Goal: Task Accomplishment & Management: Use online tool/utility

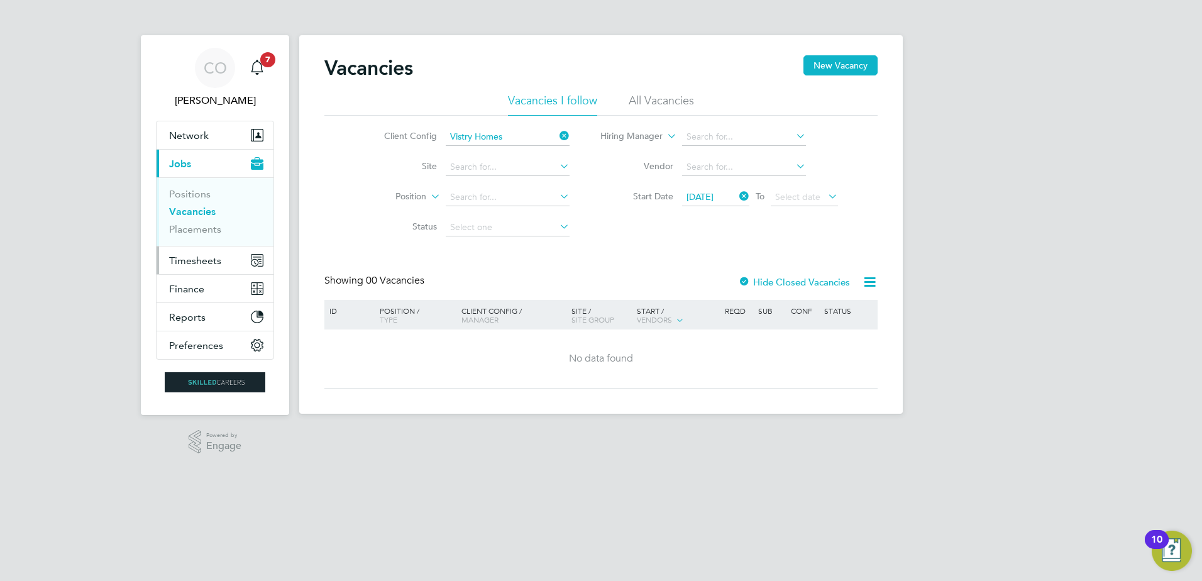
click at [190, 260] on span "Timesheets" at bounding box center [195, 261] width 52 height 12
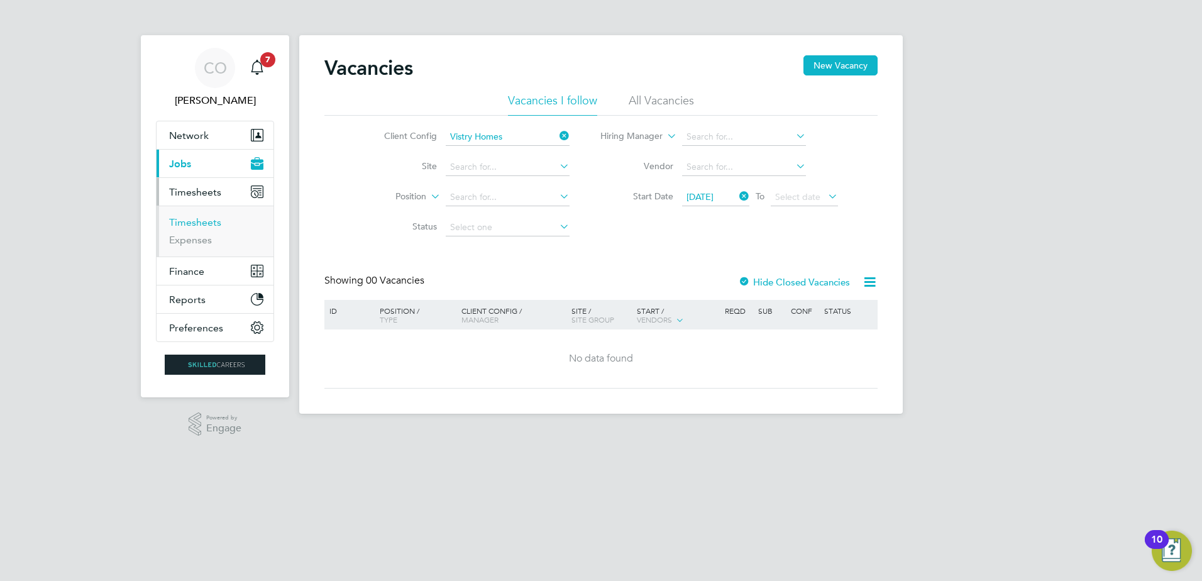
click at [196, 220] on link "Timesheets" at bounding box center [195, 222] width 52 height 12
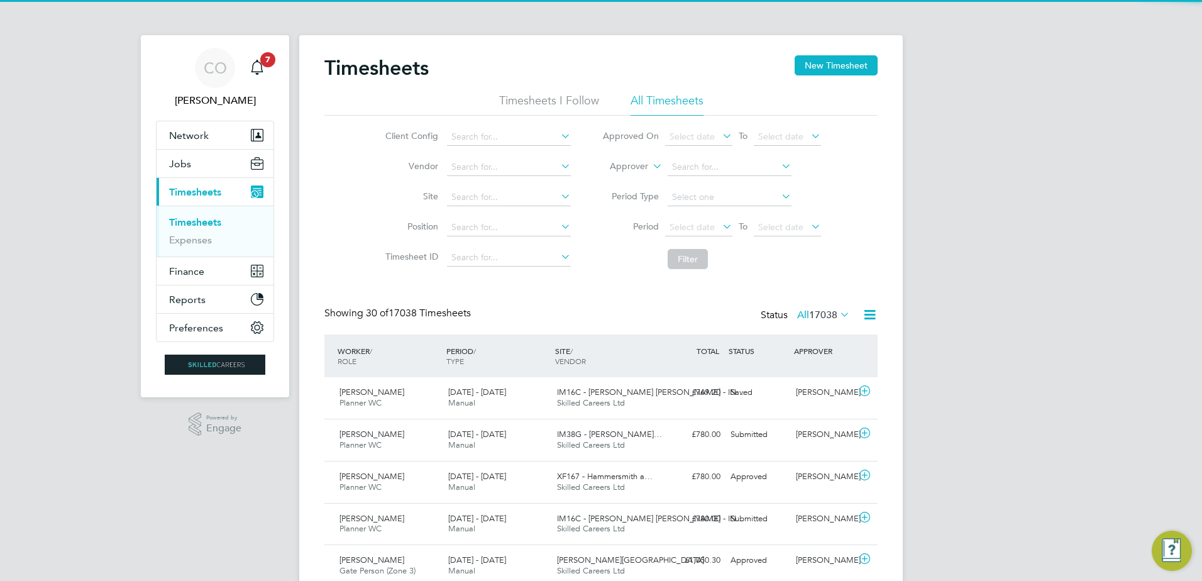
click at [650, 162] on icon at bounding box center [650, 162] width 0 height 11
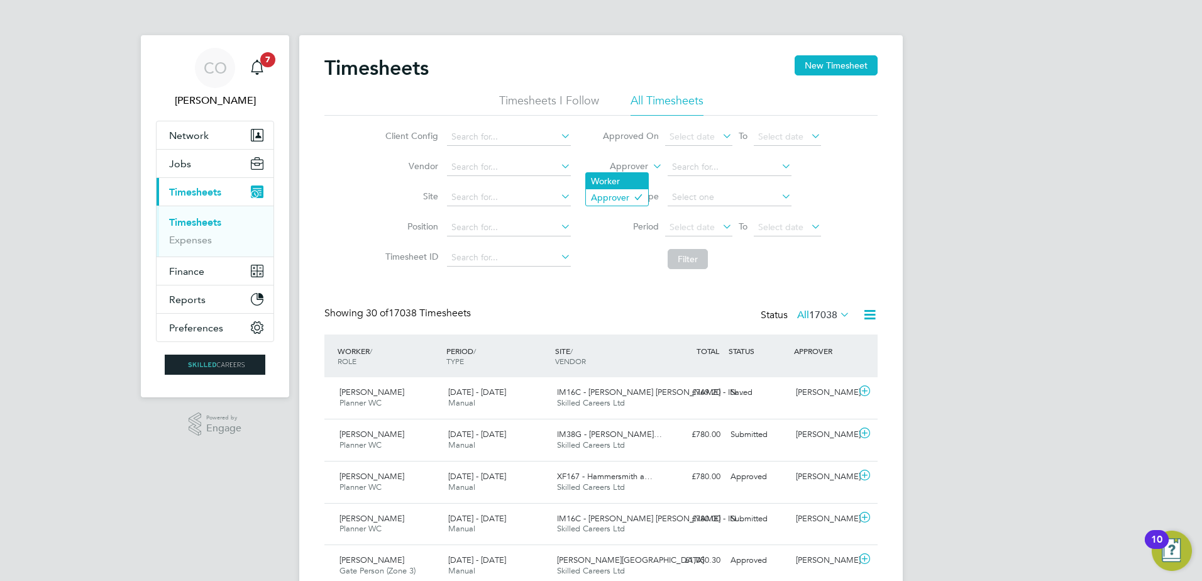
click at [627, 176] on li "Worker" at bounding box center [617, 181] width 62 height 16
click at [700, 168] on input at bounding box center [729, 167] width 124 height 18
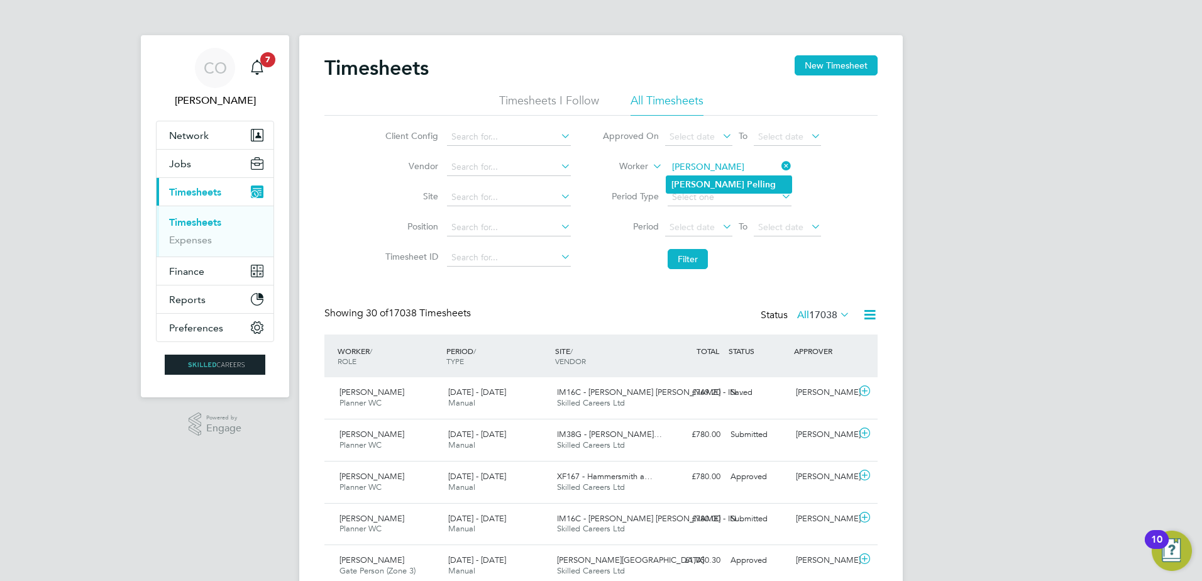
click at [747, 184] on b "Pelling" at bounding box center [761, 184] width 29 height 11
type input "[PERSON_NAME]"
click at [684, 258] on button "Filter" at bounding box center [687, 259] width 40 height 20
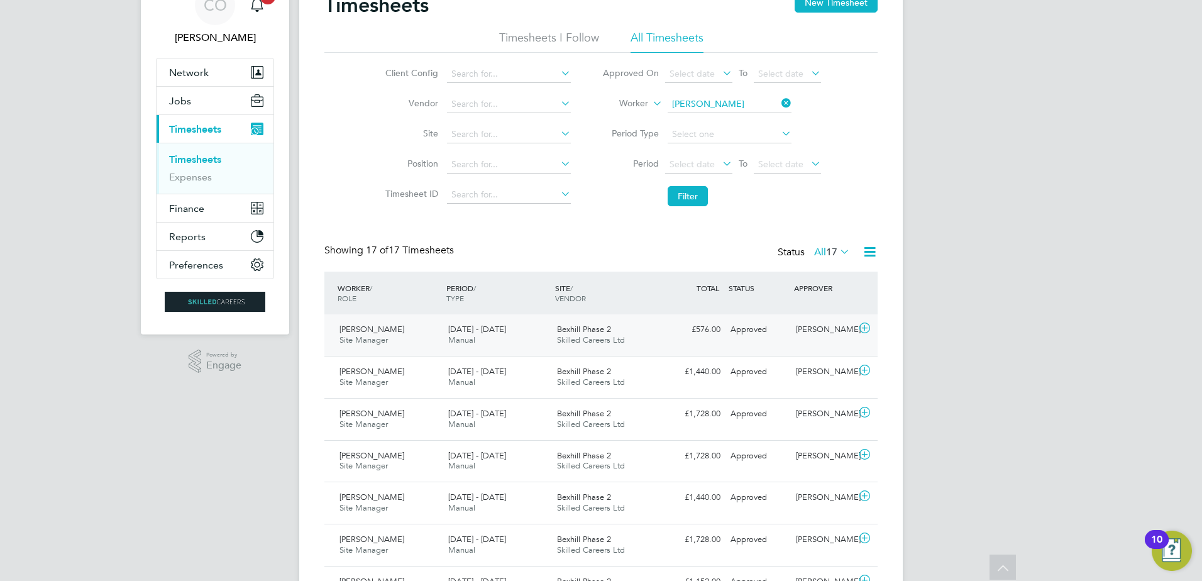
click at [863, 324] on icon at bounding box center [865, 328] width 16 height 10
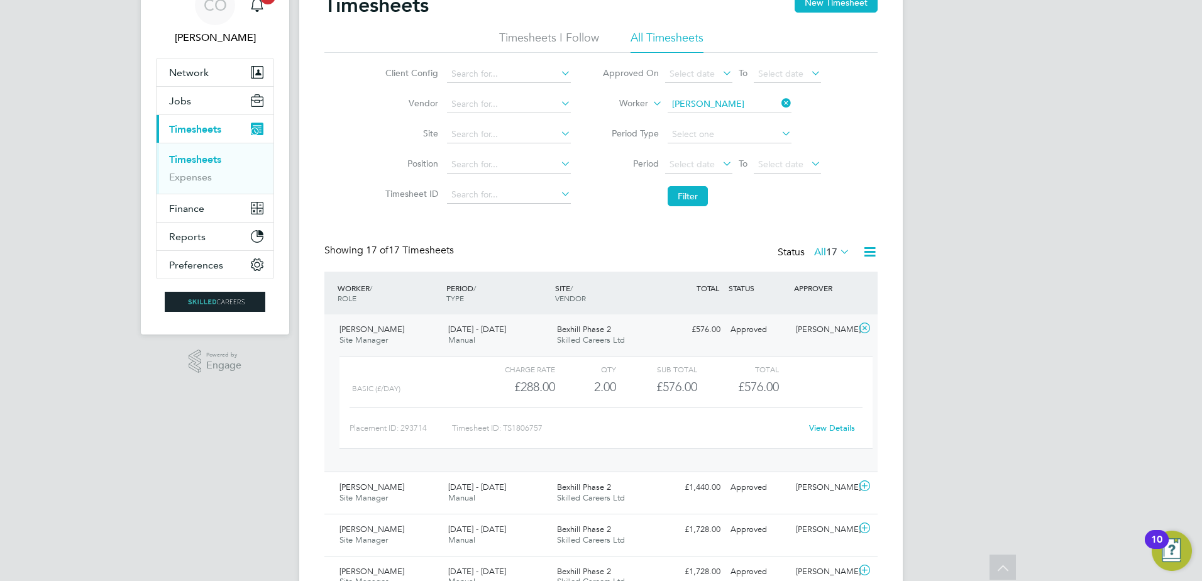
click at [828, 424] on link "View Details" at bounding box center [832, 427] width 46 height 11
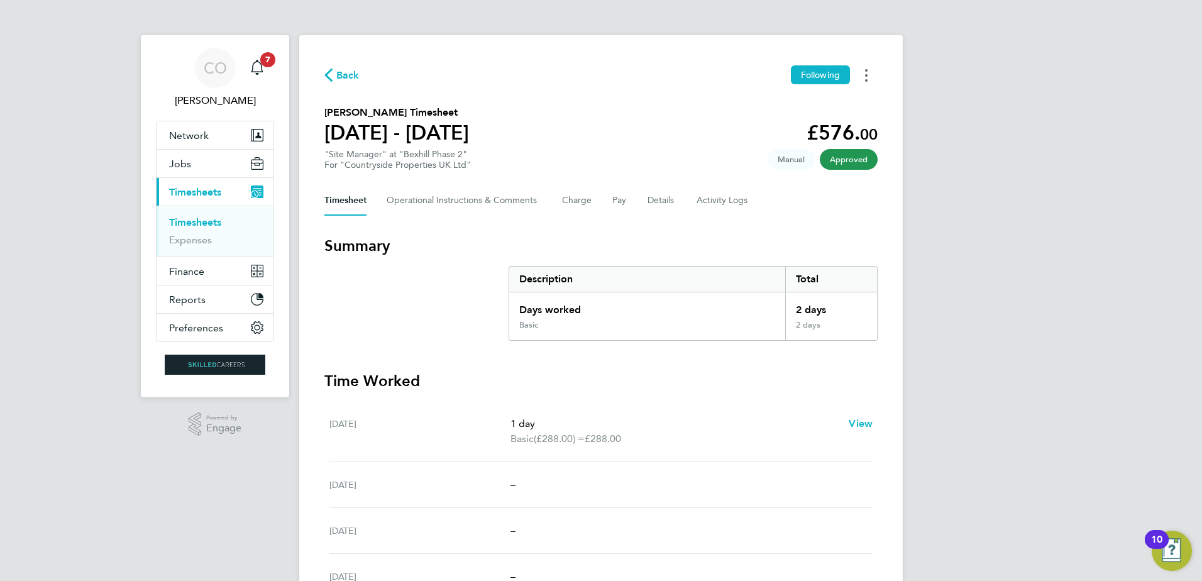
click at [871, 72] on button "Timesheets Menu" at bounding box center [866, 74] width 23 height 19
click at [810, 100] on link "Download timesheet" at bounding box center [802, 103] width 151 height 25
